Goal: Task Accomplishment & Management: Use online tool/utility

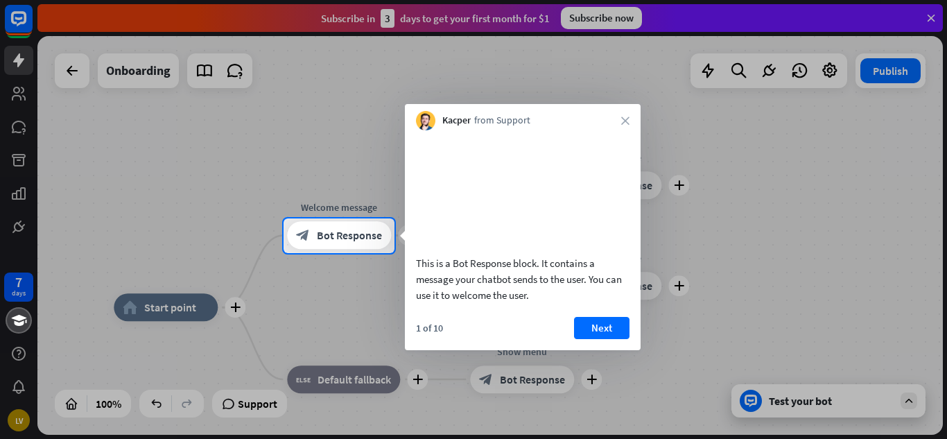
click at [930, 21] on div at bounding box center [473, 109] width 947 height 218
click at [611, 338] on button "Next" at bounding box center [601, 328] width 55 height 22
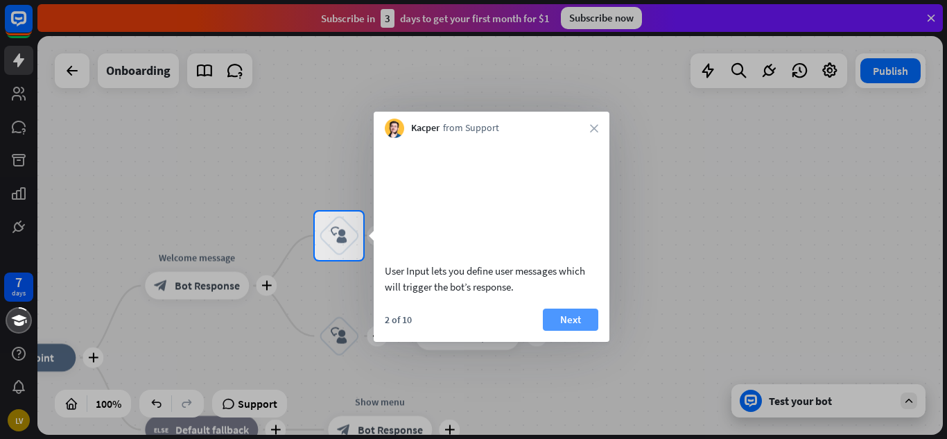
click at [572, 331] on button "Next" at bounding box center [570, 319] width 55 height 22
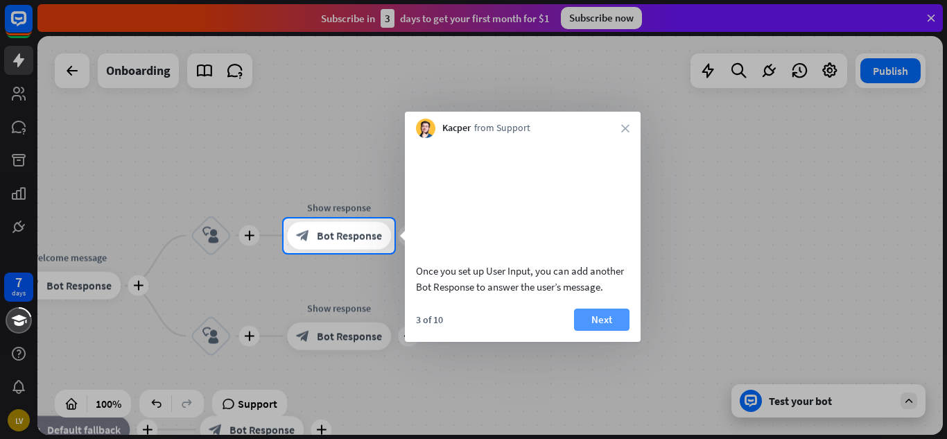
click at [607, 331] on button "Next" at bounding box center [601, 319] width 55 height 22
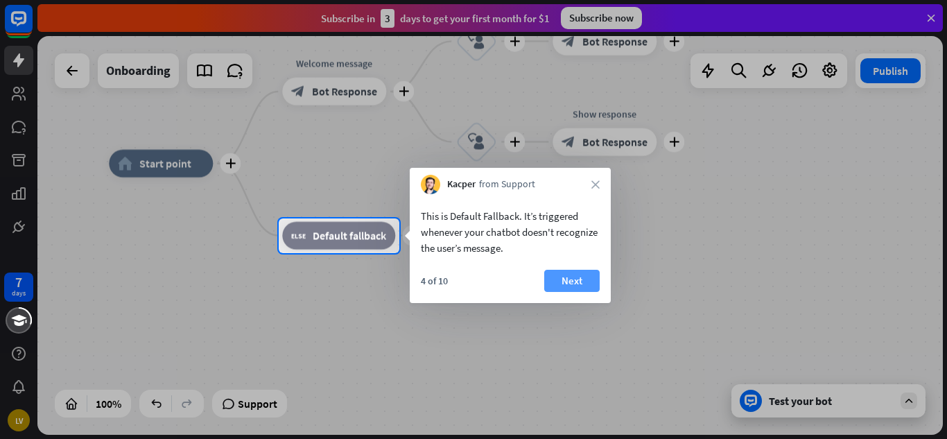
click at [584, 286] on button "Next" at bounding box center [571, 281] width 55 height 22
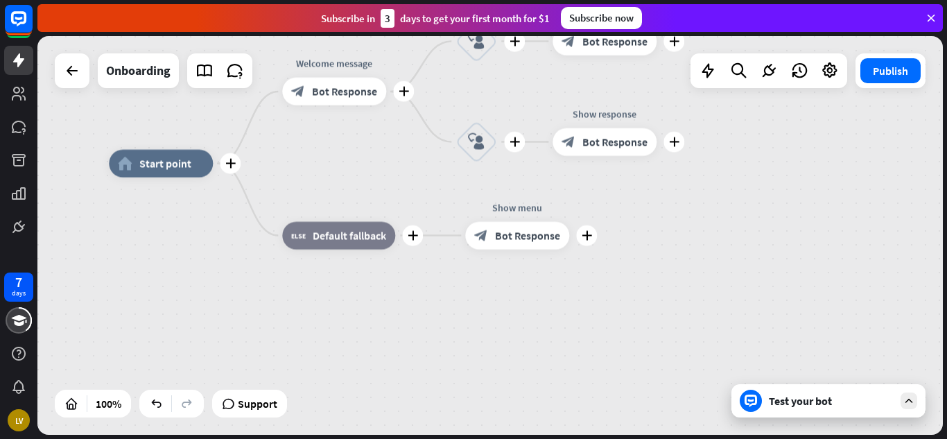
click at [584, 286] on div "plus home_2 Start point plus Welcome message block_bot_response Bot Response pl…" at bounding box center [561, 363] width 905 height 399
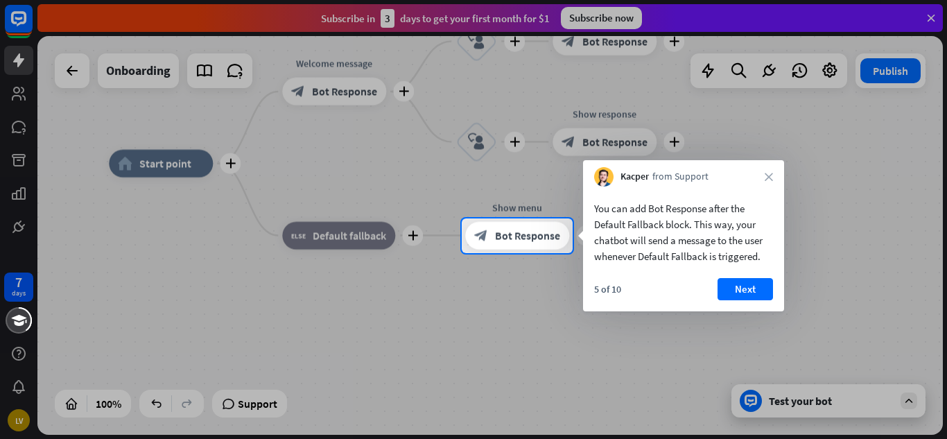
click at [584, 286] on body "7 days LV close Product Help First steps Get started with ChatBot Help Center F…" at bounding box center [473, 219] width 947 height 439
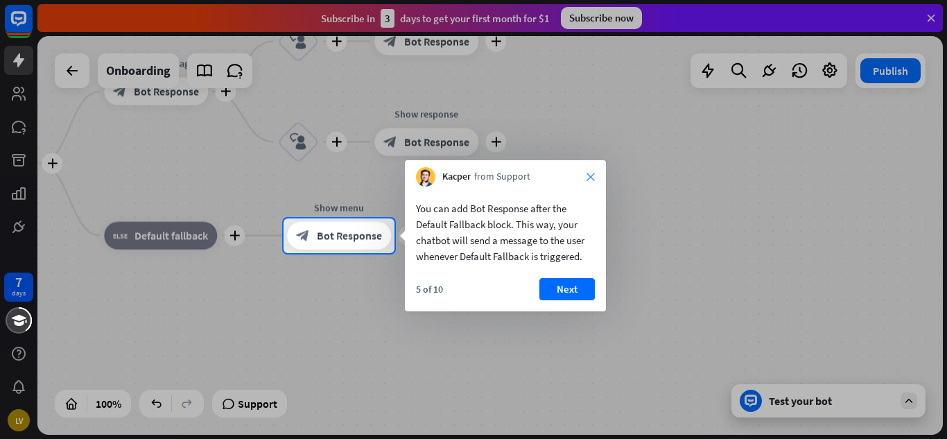
click at [591, 177] on icon "close" at bounding box center [590, 177] width 8 height 8
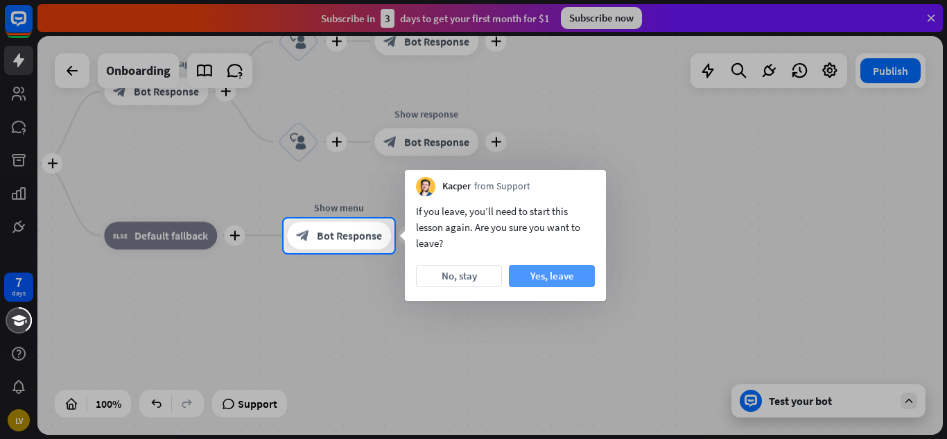
click at [539, 277] on button "Yes, leave" at bounding box center [552, 276] width 86 height 22
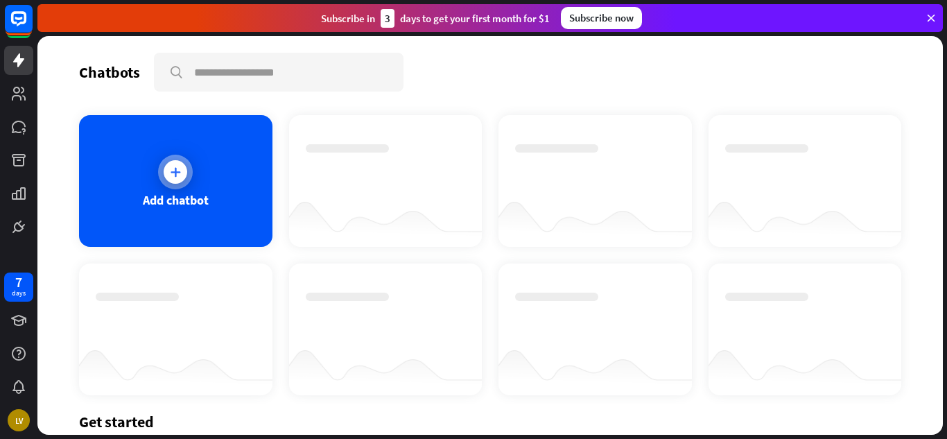
click at [190, 193] on div "Add chatbot" at bounding box center [176, 200] width 66 height 16
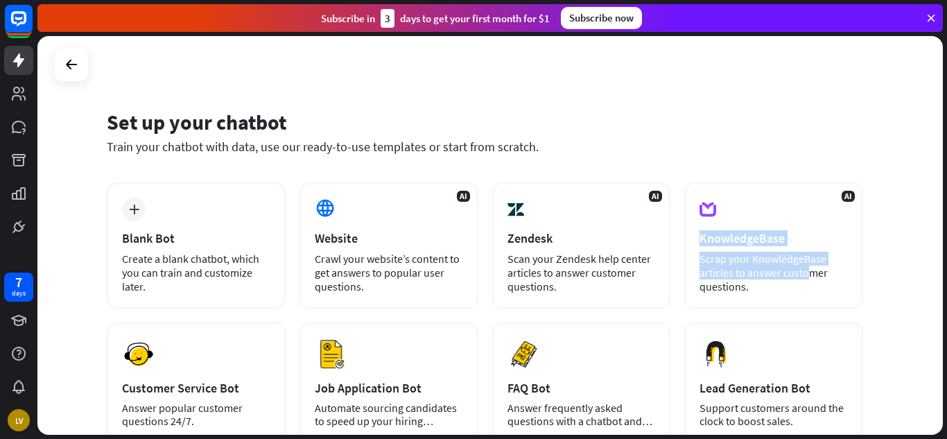
drag, startPoint x: 945, startPoint y: 204, endPoint x: 945, endPoint y: 252, distance: 47.8
click at [945, 252] on div "Set up your chatbot Train your chatbot with data, use our ready-to-use template…" at bounding box center [491, 237] width 909 height 403
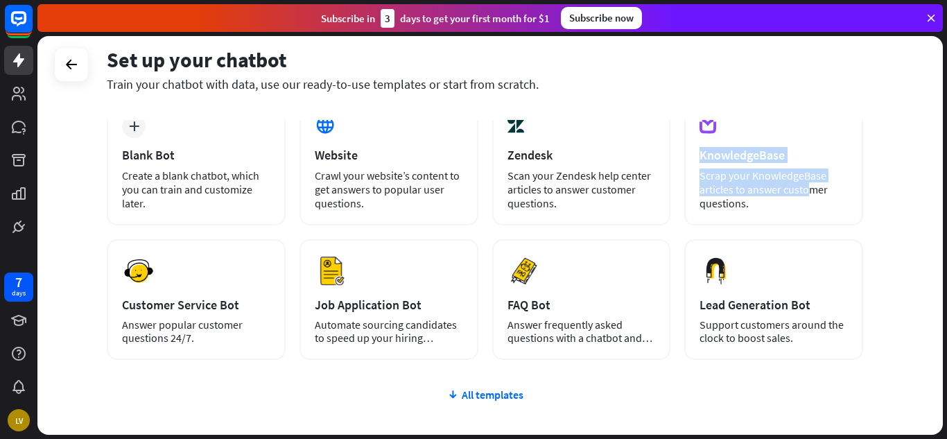
scroll to position [80, 0]
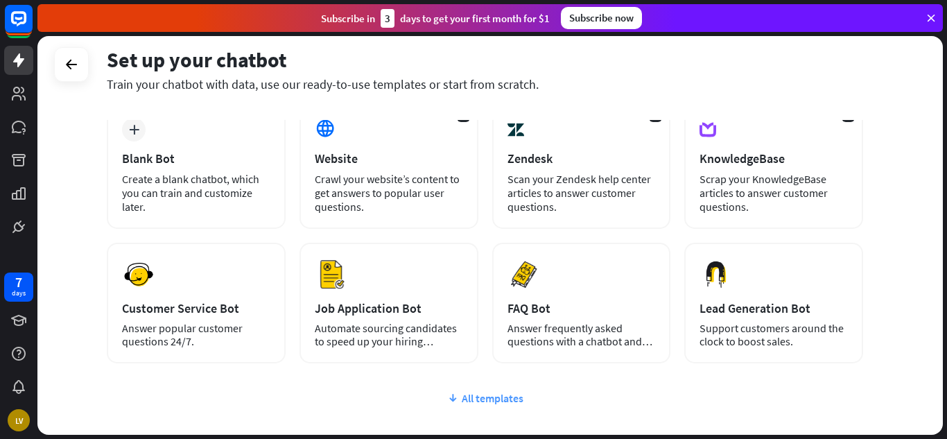
click at [487, 401] on div "All templates" at bounding box center [485, 398] width 756 height 14
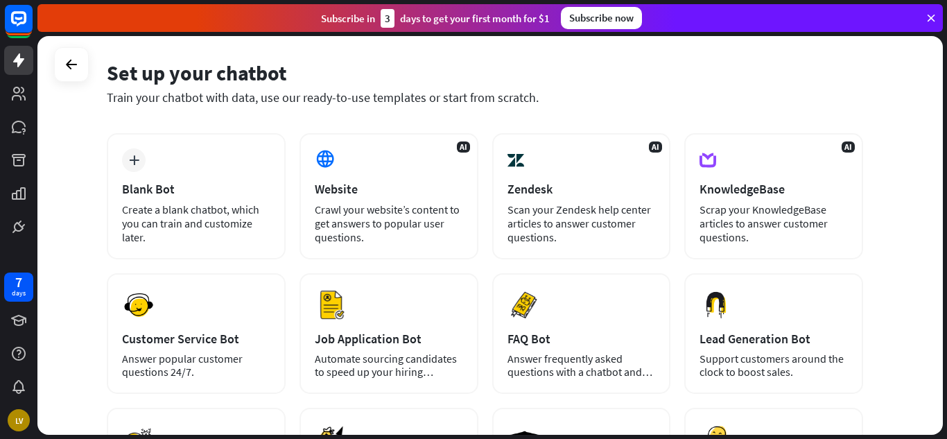
scroll to position [40, 0]
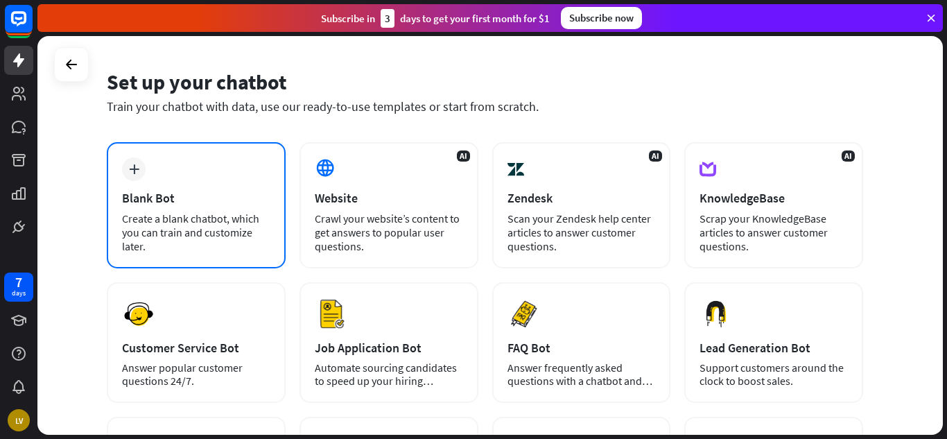
click at [241, 202] on div "Blank Bot" at bounding box center [196, 198] width 148 height 16
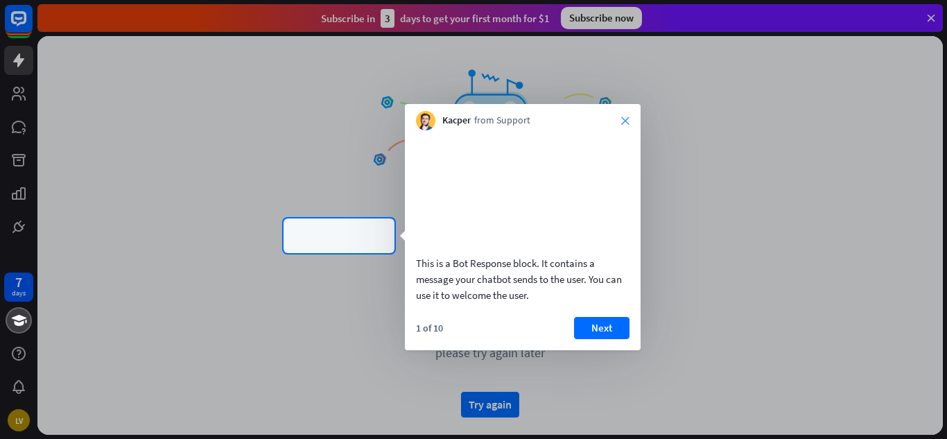
click at [625, 123] on icon "close" at bounding box center [625, 120] width 8 height 8
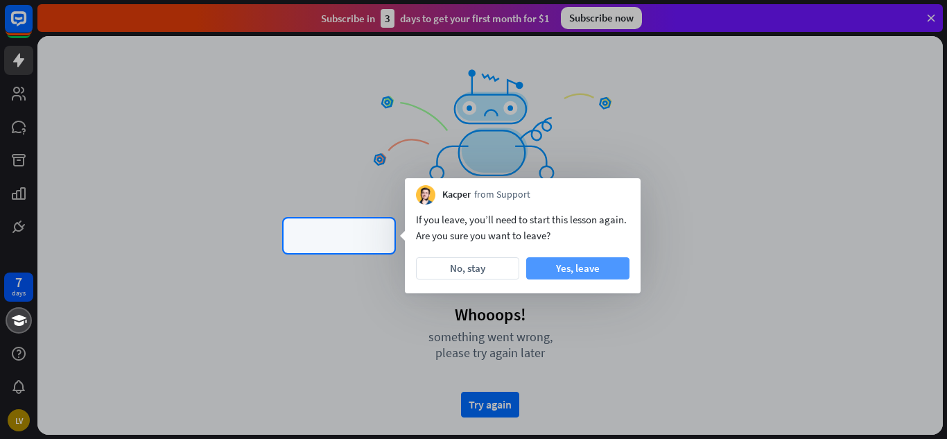
click at [577, 270] on button "Yes, leave" at bounding box center [577, 268] width 103 height 22
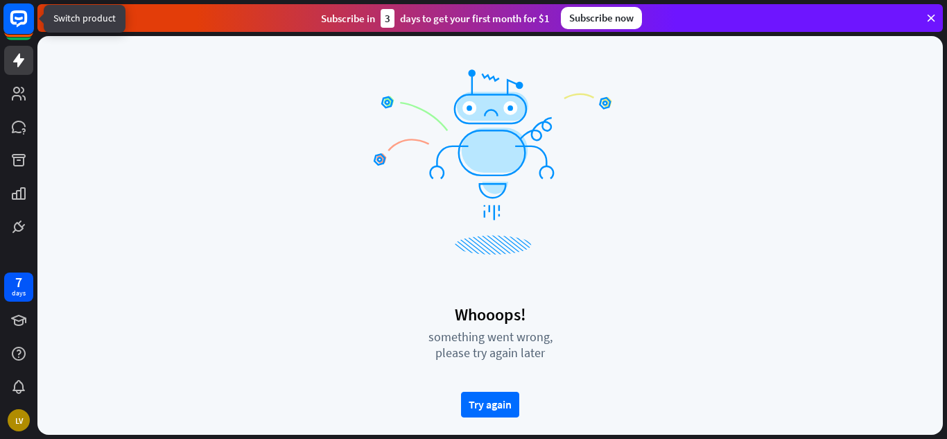
click at [19, 21] on rect at bounding box center [18, 18] width 31 height 31
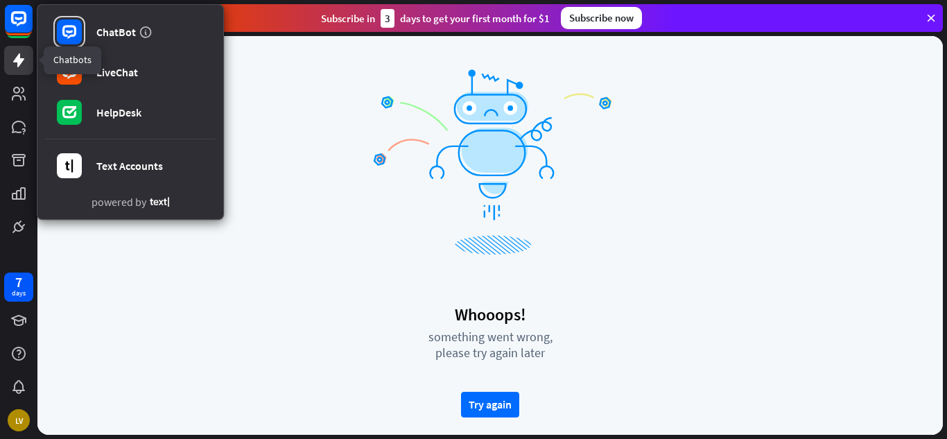
click at [23, 58] on icon at bounding box center [18, 60] width 17 height 17
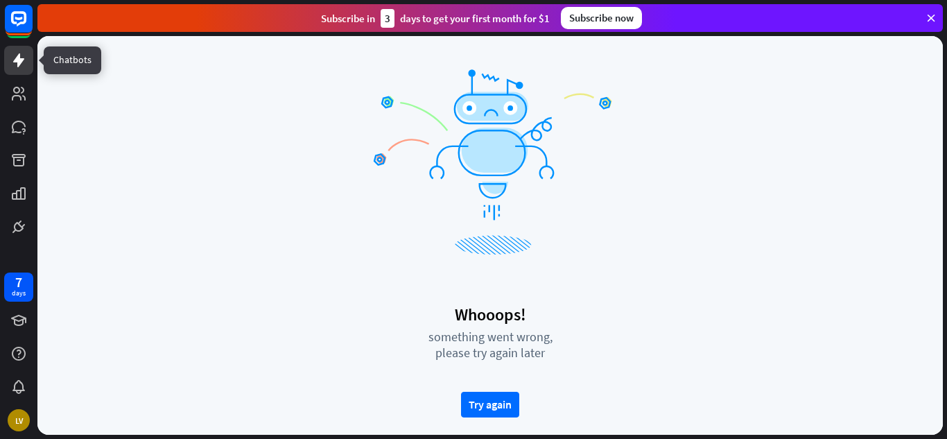
click at [23, 58] on icon at bounding box center [18, 60] width 17 height 17
click at [19, 89] on icon at bounding box center [19, 94] width 14 height 14
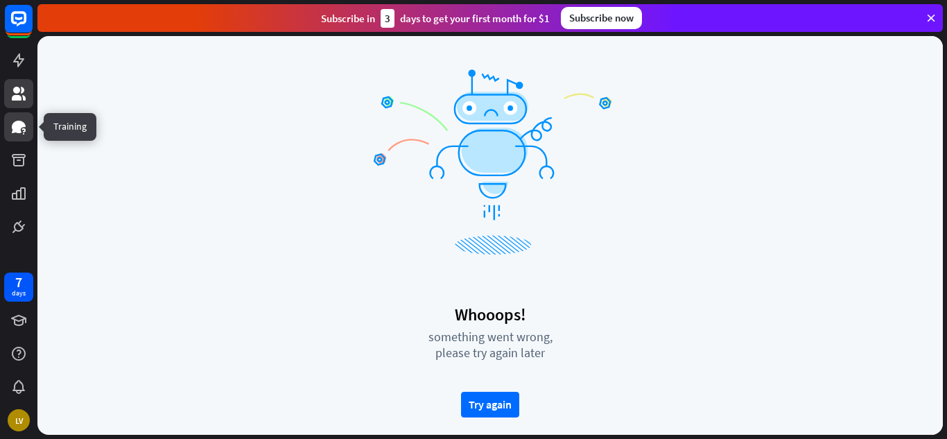
click at [17, 119] on icon at bounding box center [18, 127] width 17 height 17
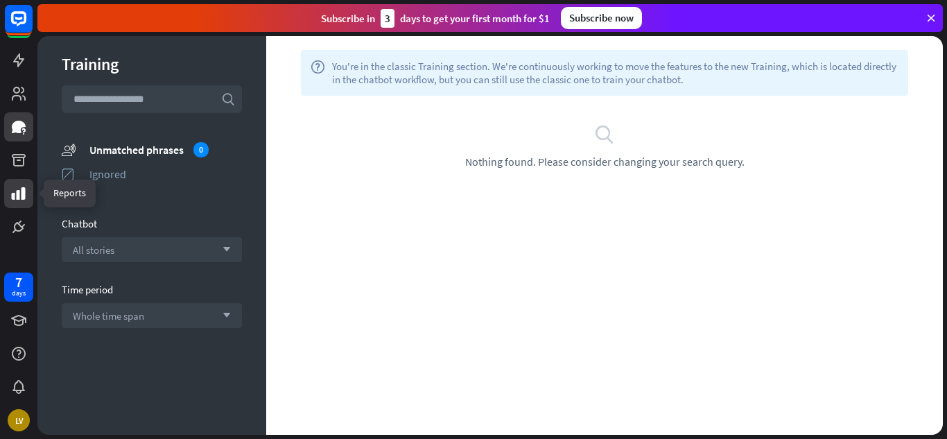
click at [23, 196] on icon at bounding box center [19, 193] width 14 height 12
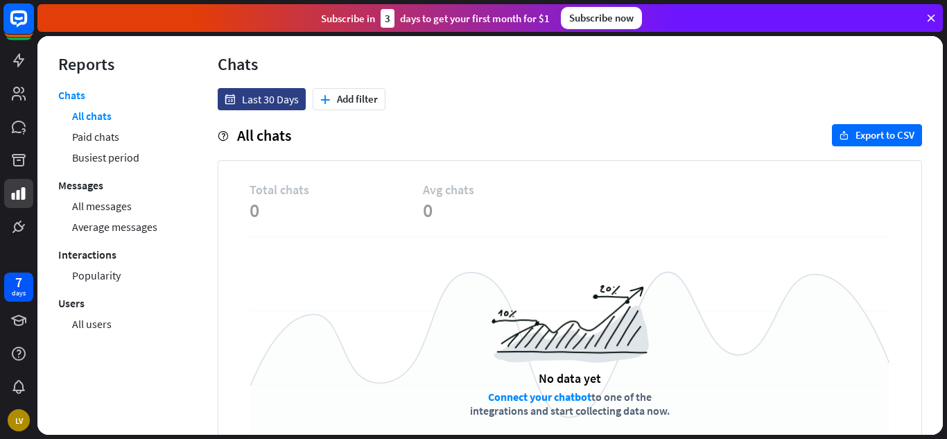
click at [28, 19] on rect at bounding box center [18, 18] width 31 height 31
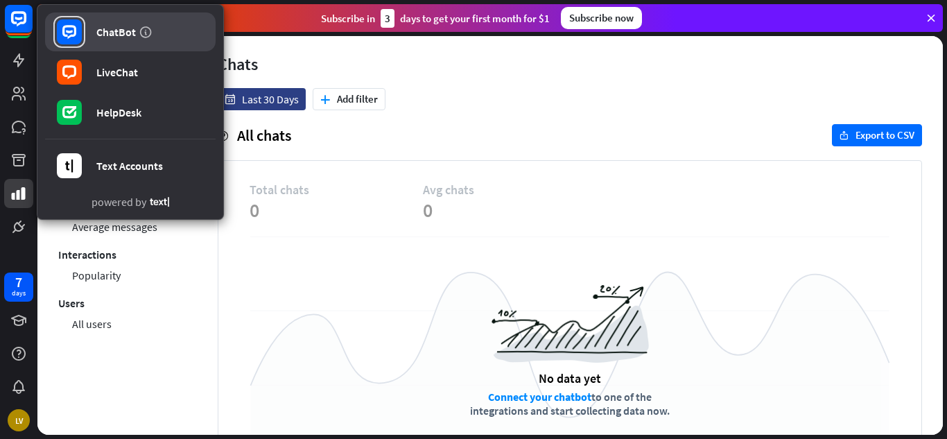
click at [103, 36] on div "ChatBot" at bounding box center [116, 32] width 40 height 14
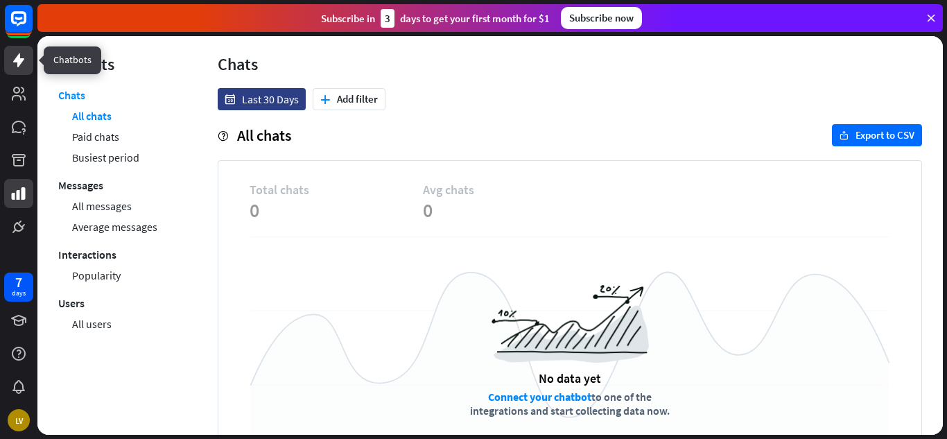
click at [24, 69] on link at bounding box center [18, 60] width 29 height 29
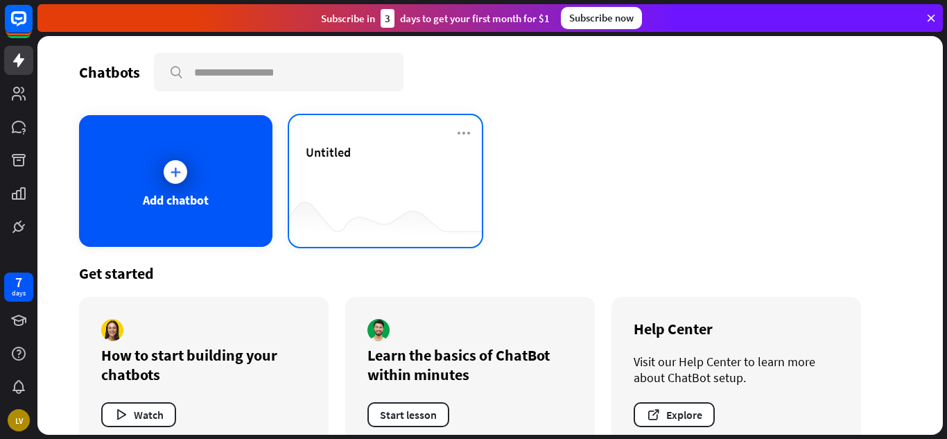
click at [415, 224] on div at bounding box center [385, 219] width 193 height 53
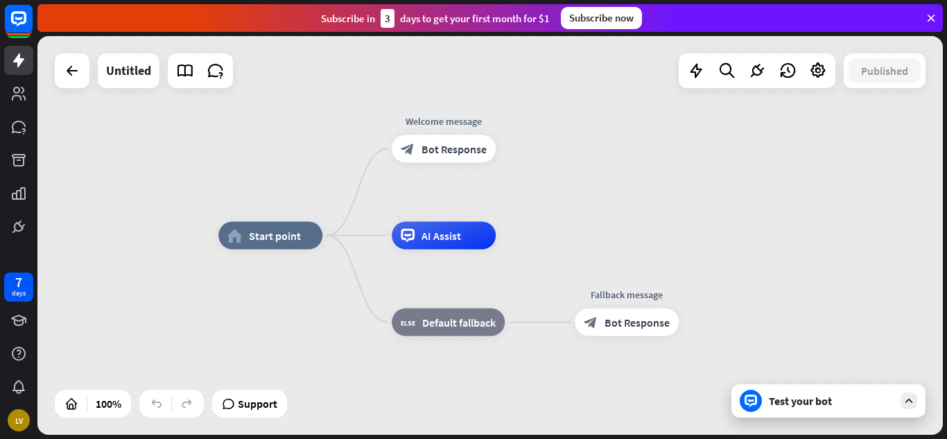
click at [821, 401] on div "Test your bot" at bounding box center [831, 401] width 125 height 14
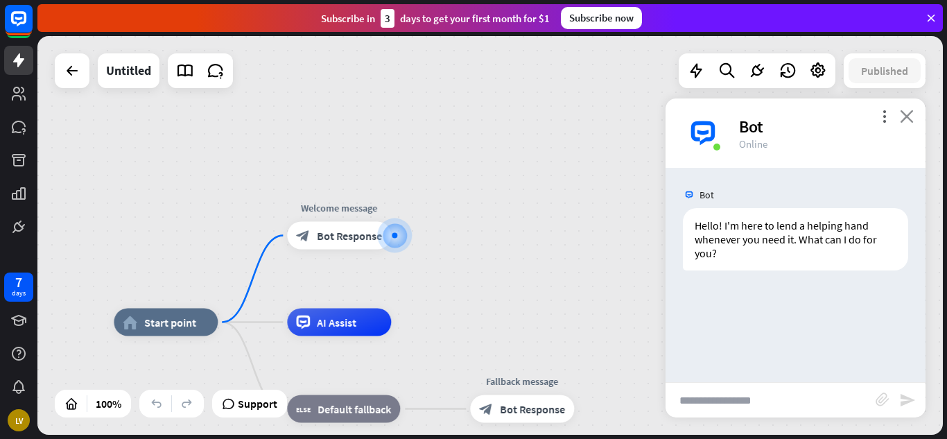
click at [908, 114] on icon "close" at bounding box center [907, 116] width 14 height 13
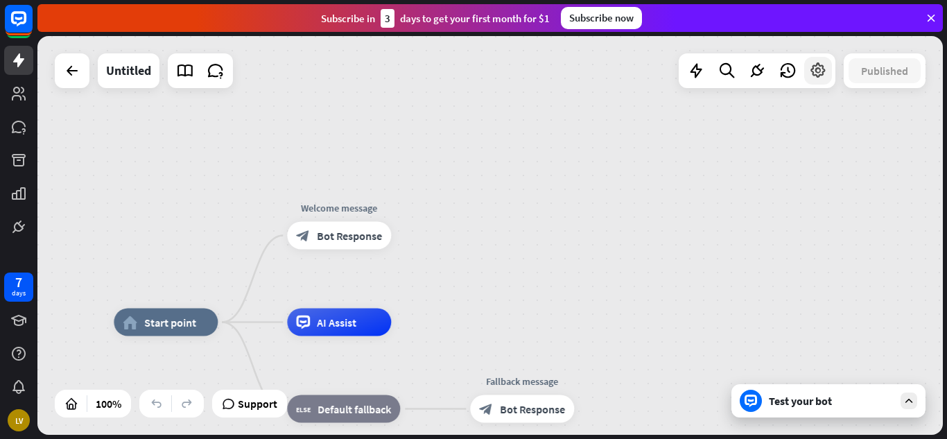
click at [824, 80] on div at bounding box center [818, 71] width 28 height 28
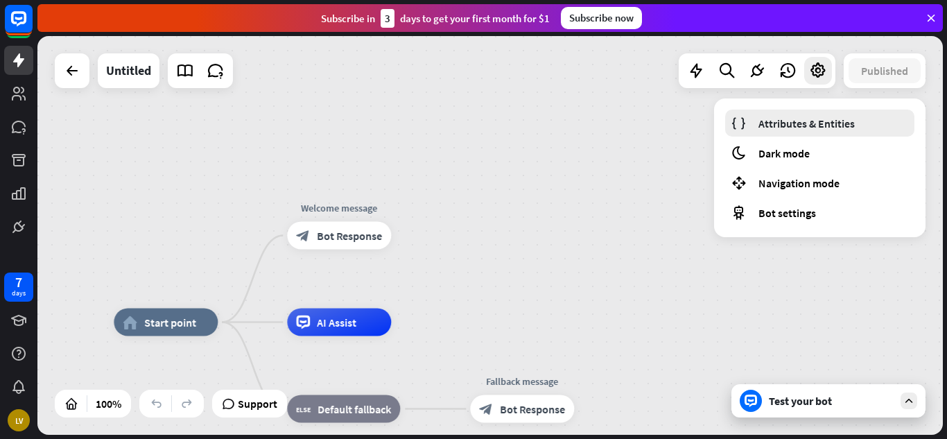
click at [828, 126] on span "Attributes & Entities" at bounding box center [806, 123] width 96 height 14
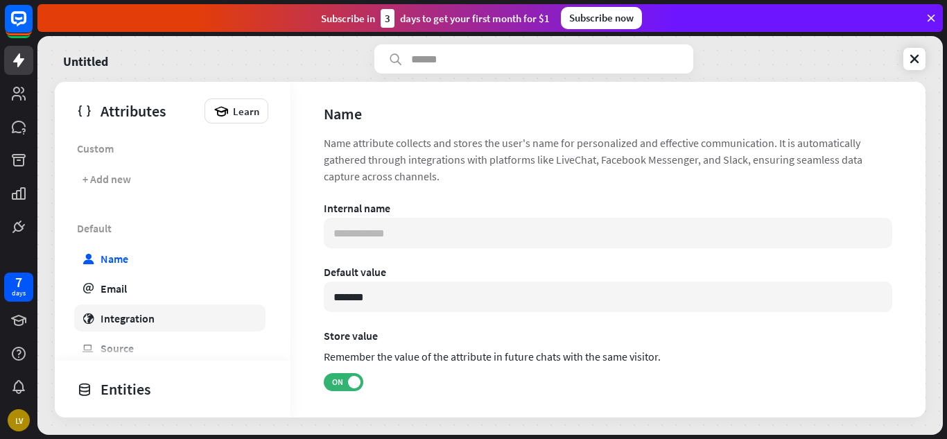
click at [110, 320] on div "Integration" at bounding box center [128, 318] width 54 height 14
type input "**********"
type input "***"
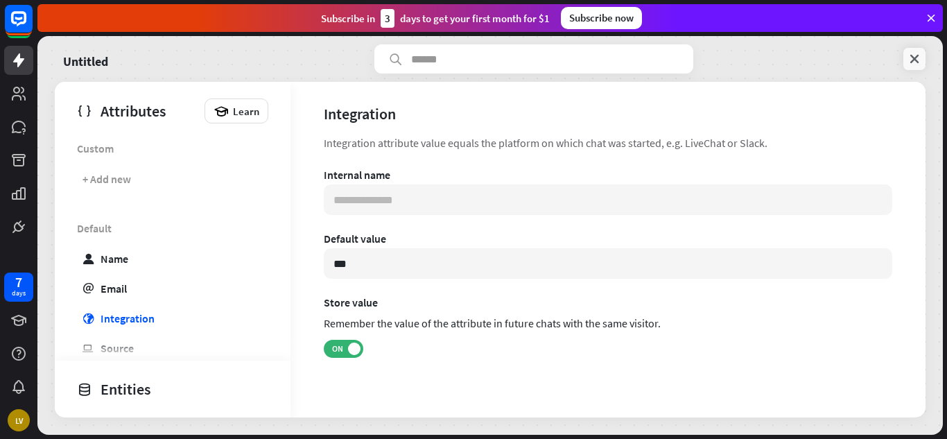
click at [907, 58] on link at bounding box center [914, 59] width 22 height 22
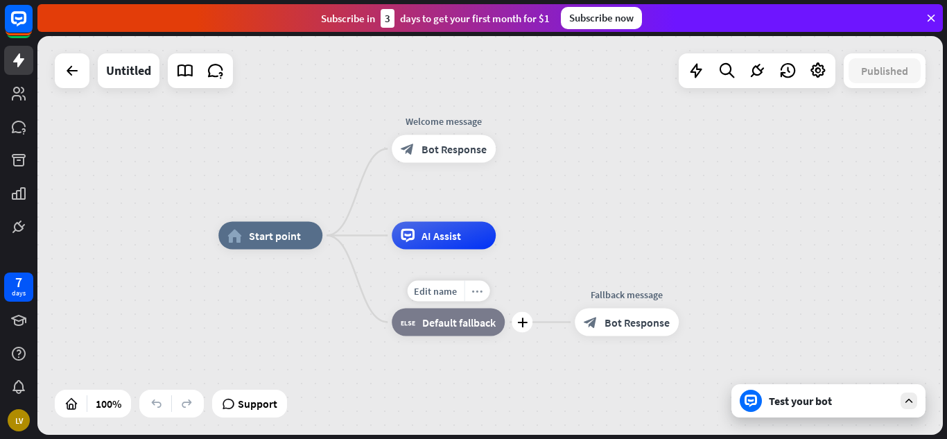
click at [480, 300] on div "more_horiz" at bounding box center [477, 291] width 26 height 21
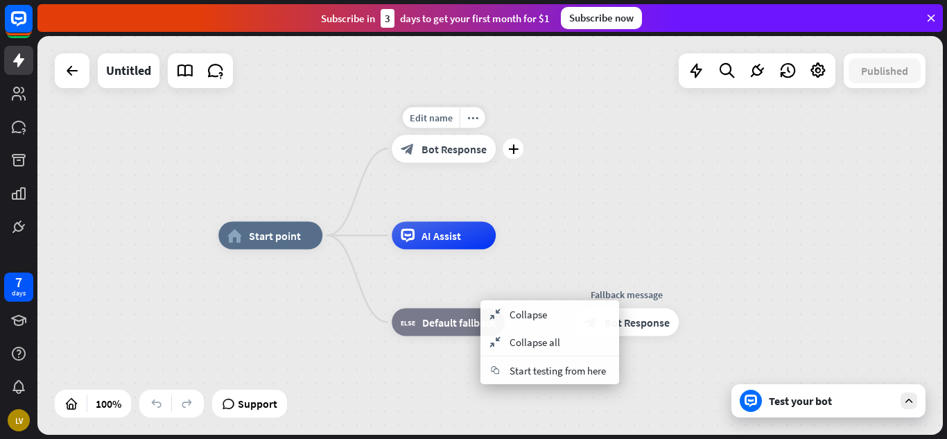
click at [449, 146] on span "Bot Response" at bounding box center [453, 149] width 65 height 14
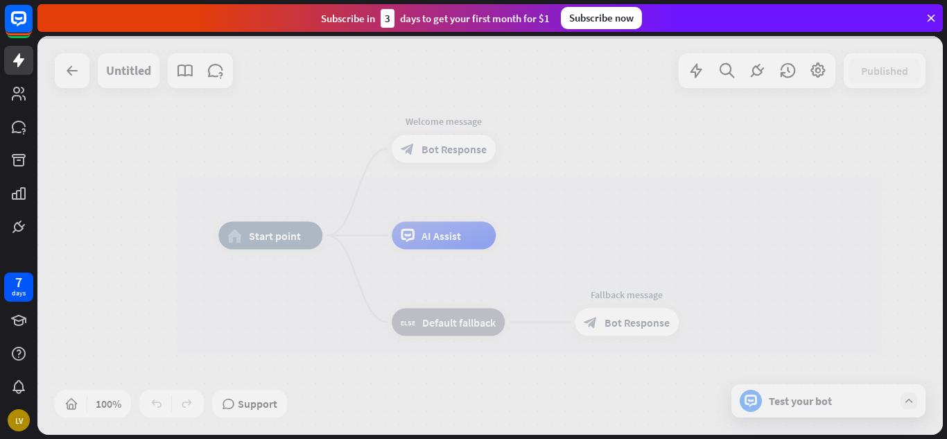
click at [449, 146] on div at bounding box center [489, 235] width 905 height 399
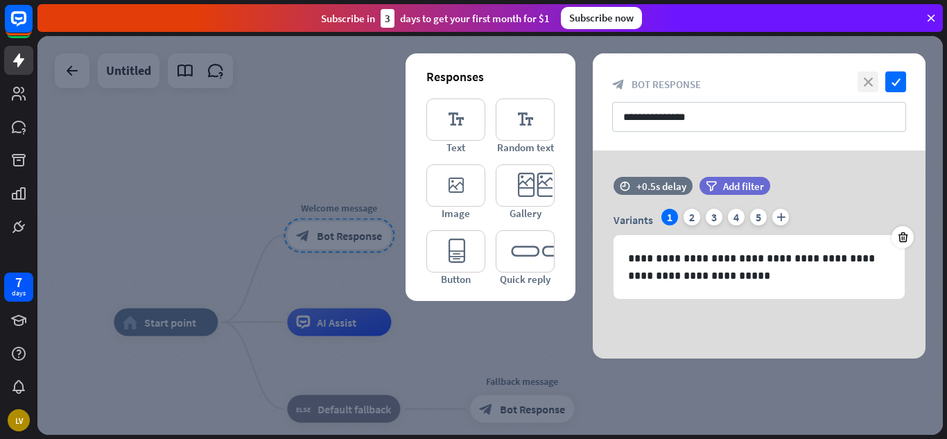
click at [862, 75] on icon "close" at bounding box center [867, 81] width 21 height 21
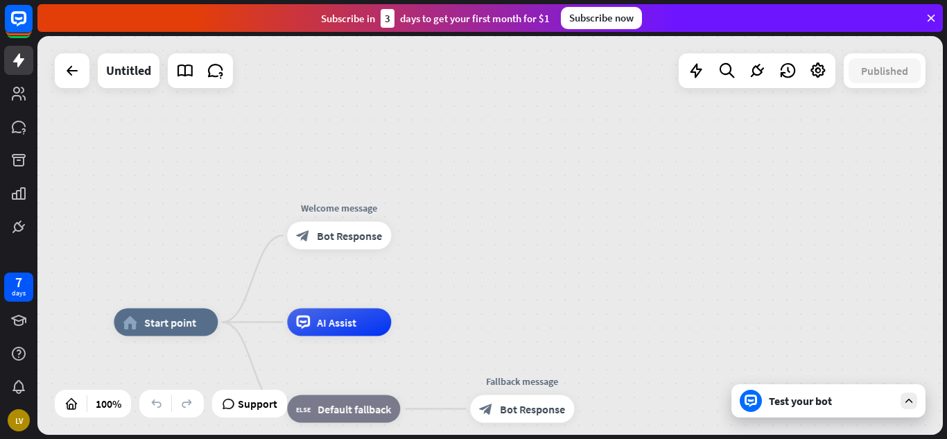
click at [932, 17] on icon at bounding box center [931, 18] width 12 height 12
